Goal: Transaction & Acquisition: Book appointment/travel/reservation

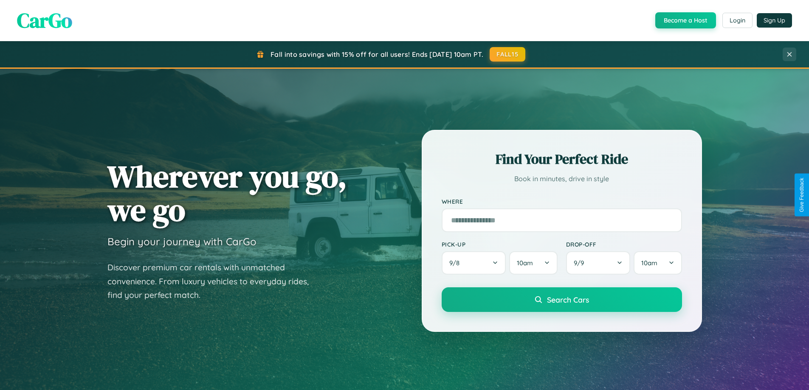
scroll to position [366, 0]
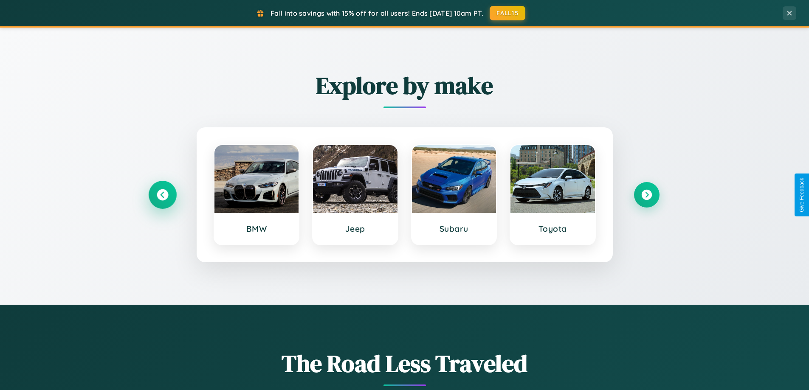
click at [162, 195] on icon at bounding box center [162, 194] width 11 height 11
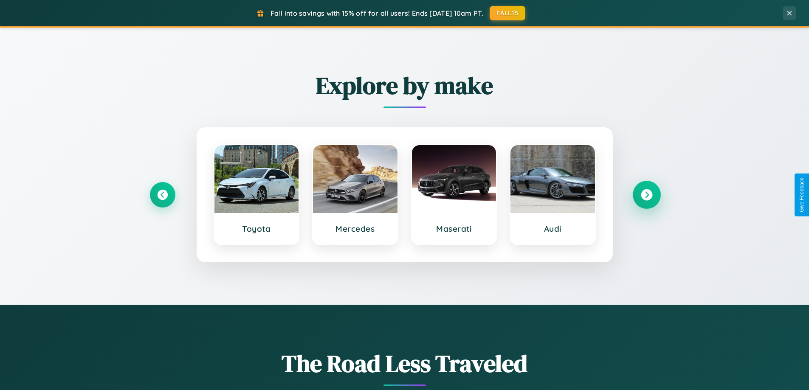
click at [647, 195] on icon at bounding box center [646, 194] width 11 height 11
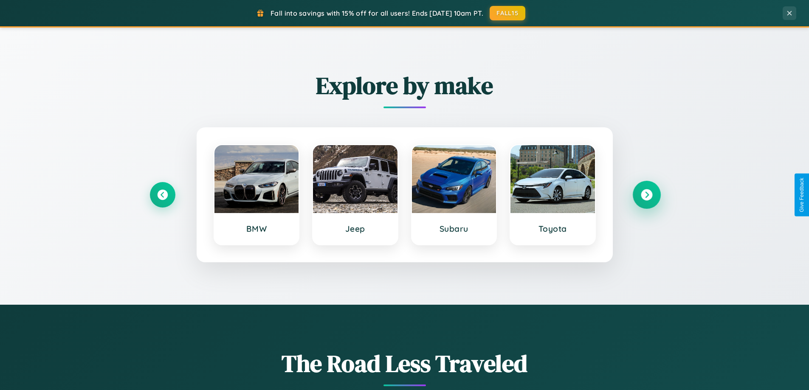
click at [647, 195] on icon at bounding box center [646, 194] width 11 height 11
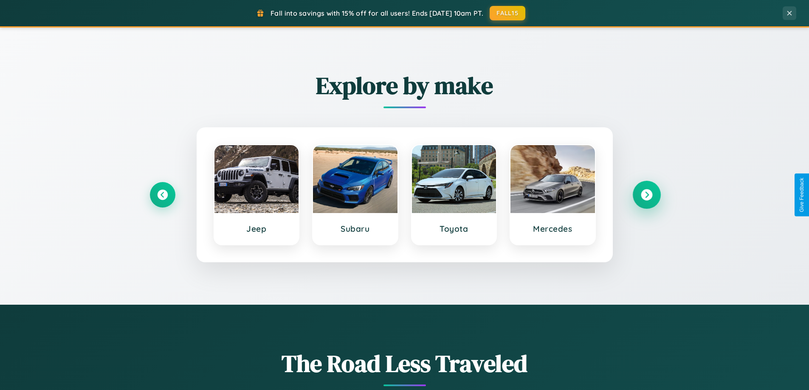
click at [647, 195] on icon at bounding box center [646, 194] width 11 height 11
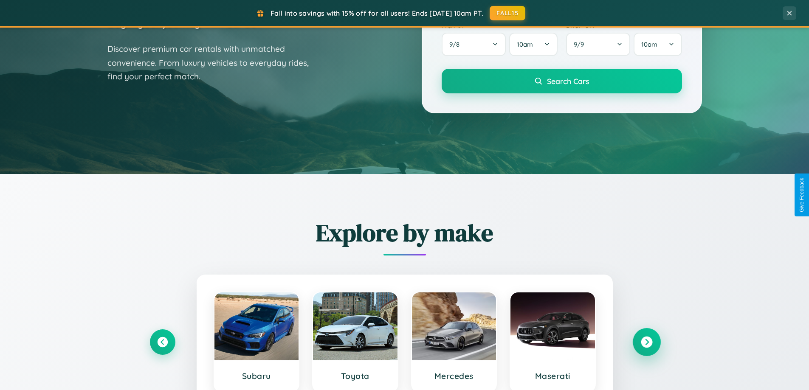
scroll to position [0, 0]
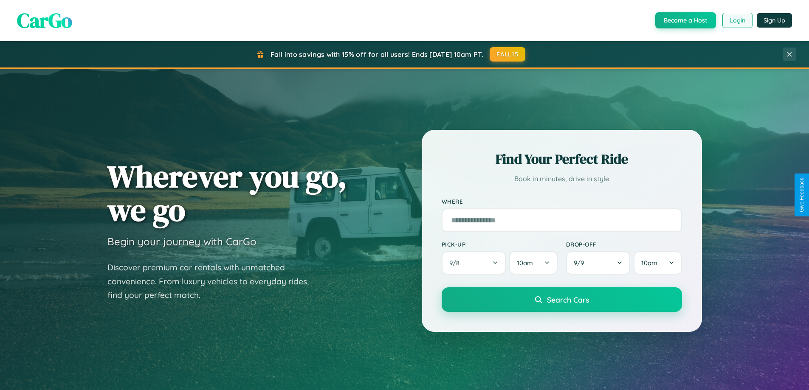
click at [737, 20] on button "Login" at bounding box center [738, 20] width 30 height 15
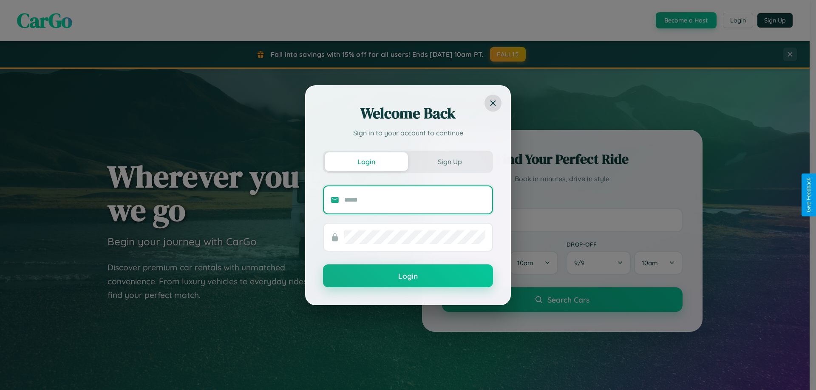
click at [415, 200] on input "text" at bounding box center [414, 200] width 141 height 14
type input "**********"
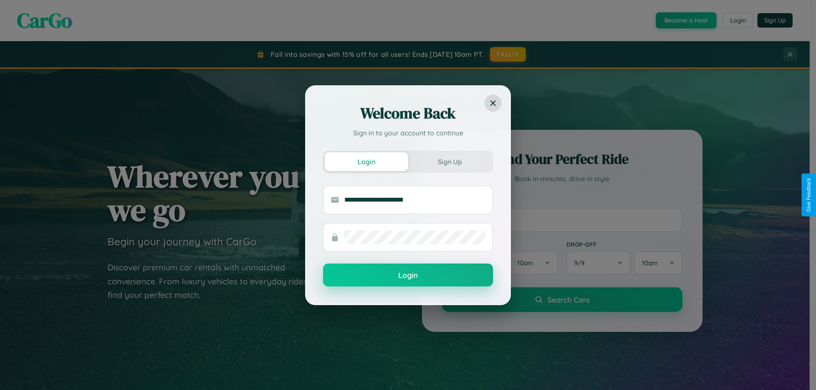
click at [408, 276] on button "Login" at bounding box center [408, 275] width 170 height 23
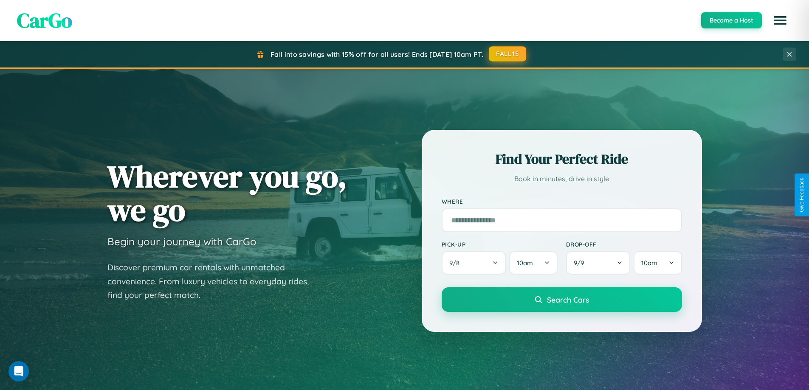
click at [508, 54] on button "FALL15" at bounding box center [507, 53] width 37 height 15
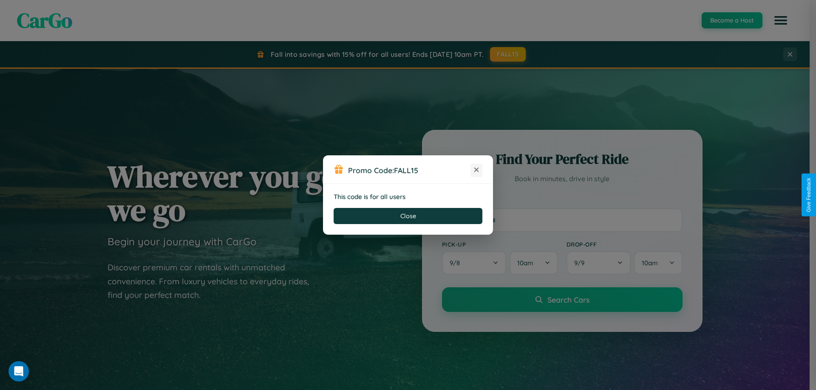
click at [476, 170] on icon at bounding box center [476, 170] width 8 height 8
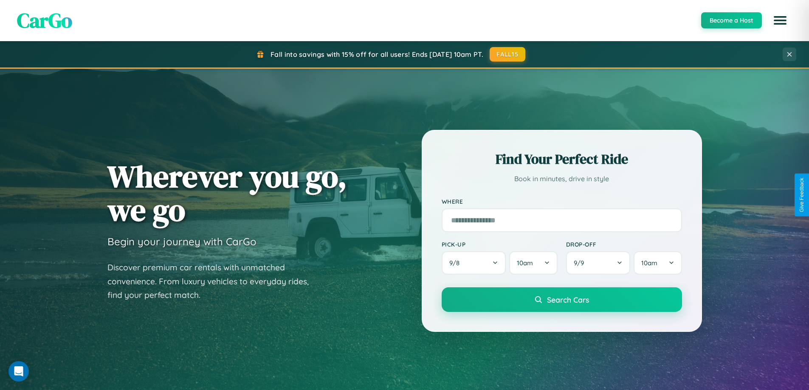
scroll to position [366, 0]
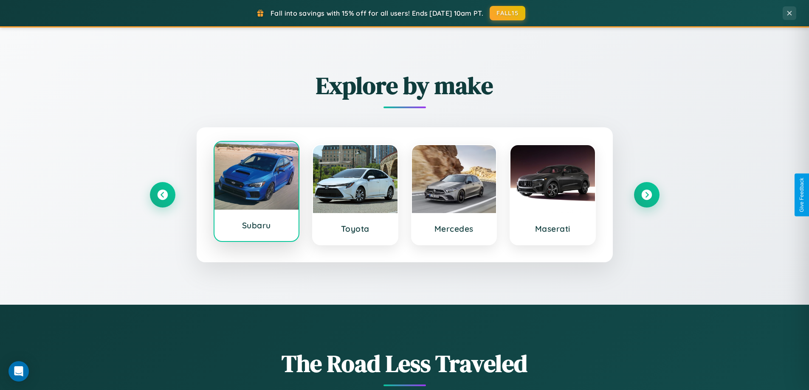
click at [256, 195] on div at bounding box center [257, 176] width 85 height 68
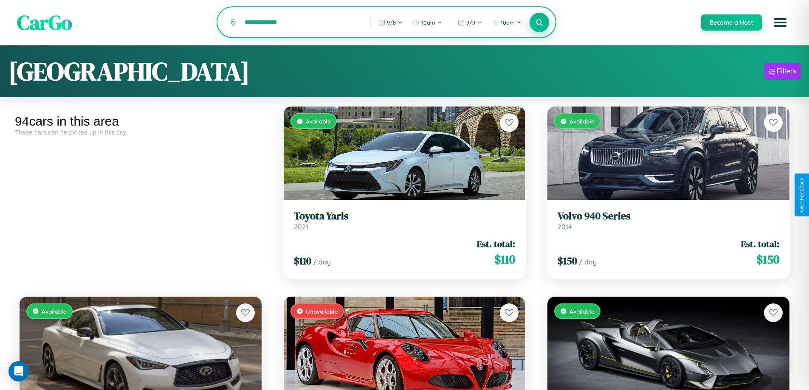
type input "**********"
click at [539, 23] on icon at bounding box center [540, 22] width 8 height 8
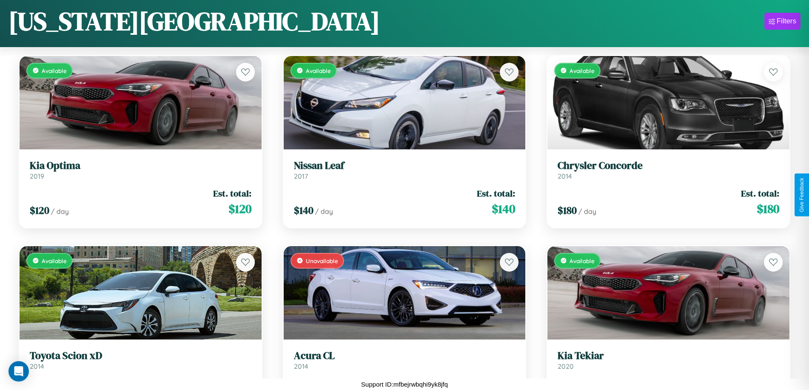
scroll to position [2592, 0]
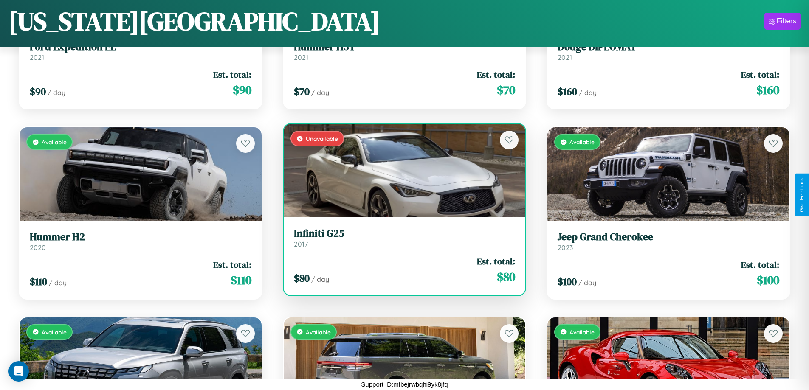
click at [401, 240] on link "Infiniti G25 2017" at bounding box center [405, 238] width 222 height 21
